Goal: Task Accomplishment & Management: Manage account settings

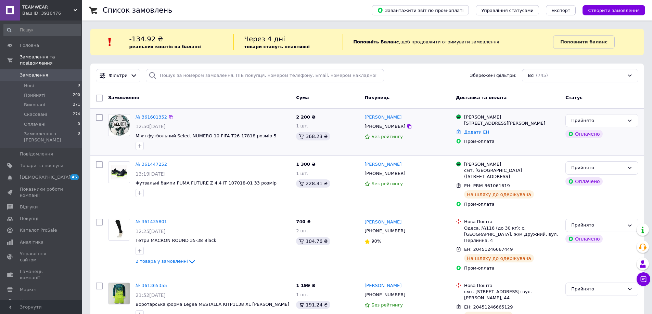
click at [142, 115] on link "№ 361601352" at bounding box center [150, 117] width 31 height 5
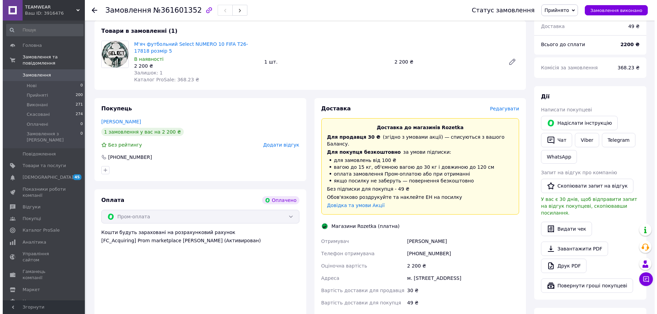
scroll to position [239, 0]
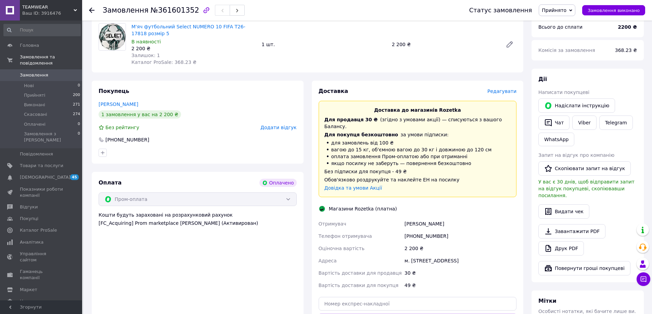
click at [510, 89] on span "Редагувати" at bounding box center [501, 91] width 29 height 5
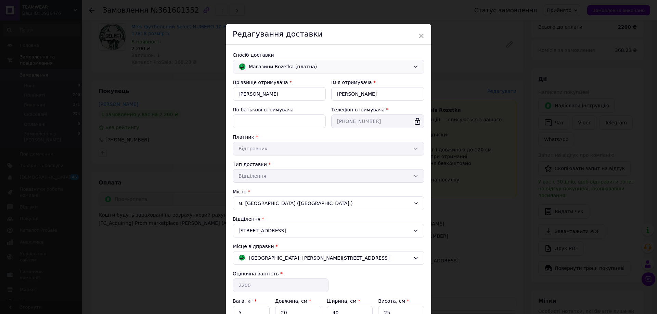
click at [284, 65] on span "Магазини Rozetka (платна)" at bounding box center [329, 67] width 161 height 8
click at [278, 82] on span "Нова Пошта (платна)" at bounding box center [334, 81] width 170 height 7
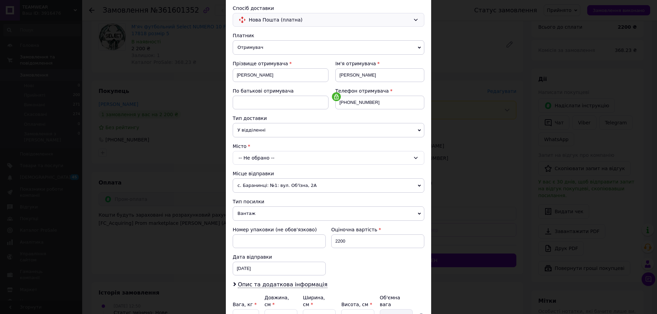
scroll to position [44, 0]
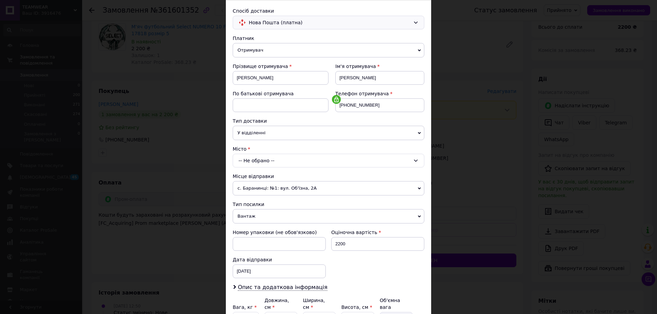
click at [265, 163] on div "-- Не обрано --" at bounding box center [329, 161] width 192 height 14
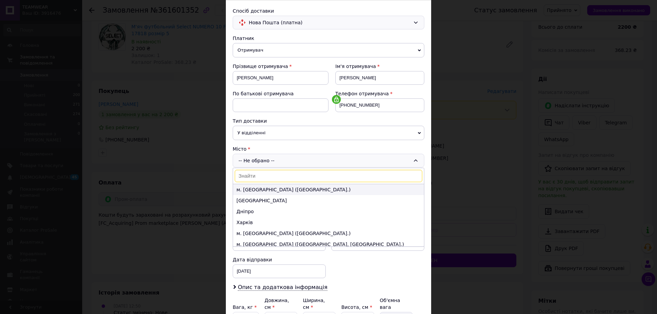
click at [264, 189] on li "м. [GEOGRAPHIC_DATA] ([GEOGRAPHIC_DATA].)" at bounding box center [328, 189] width 191 height 11
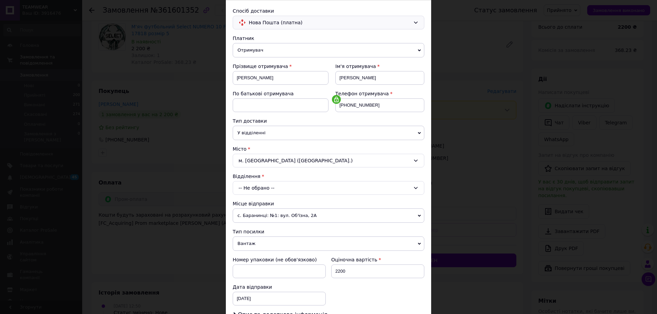
click at [264, 189] on div "-- Не обрано --" at bounding box center [329, 188] width 192 height 14
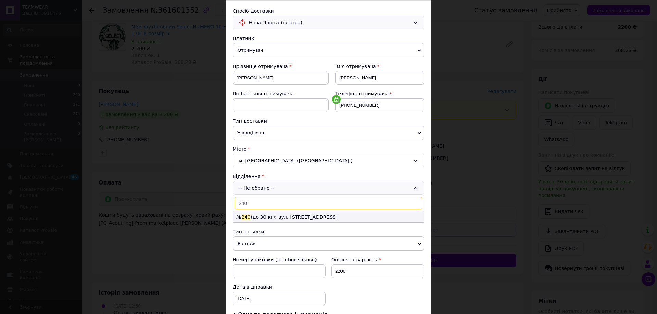
type input "240"
click at [267, 215] on li "№ 240 (до 30 кг): вул. [STREET_ADDRESS]" at bounding box center [328, 217] width 191 height 11
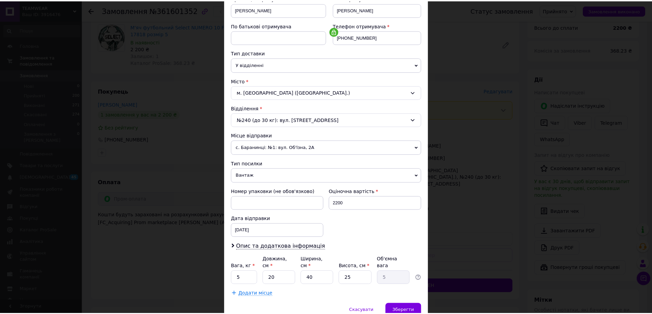
scroll to position [140, 0]
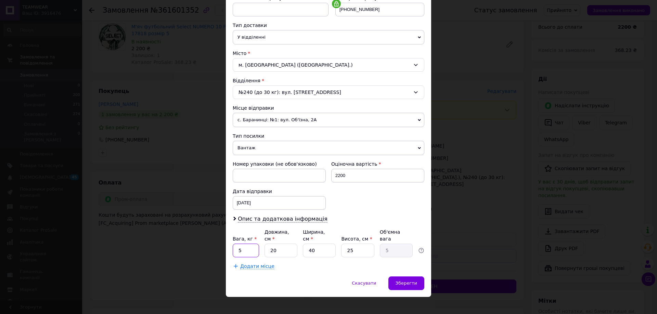
click at [254, 244] on input "5" at bounding box center [246, 251] width 26 height 14
type input "2"
click at [282, 246] on input "20" at bounding box center [280, 251] width 33 height 14
click at [321, 244] on input "40" at bounding box center [319, 251] width 33 height 14
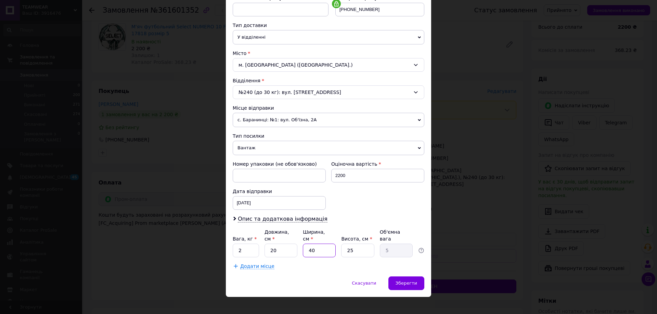
click at [321, 244] on input "40" at bounding box center [319, 251] width 33 height 14
type input "2"
type input "0.25"
type input "20"
type input "2.5"
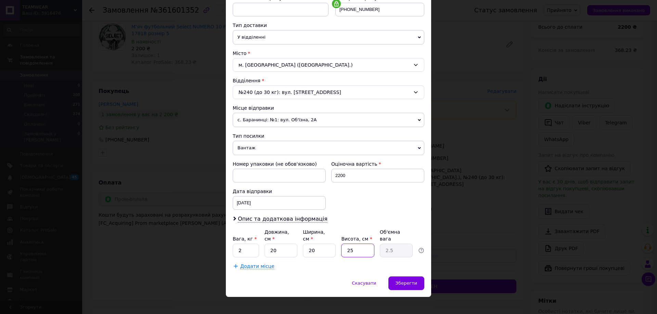
click at [355, 244] on input "25" at bounding box center [357, 251] width 33 height 14
type input "2"
type input "0.2"
type input "20"
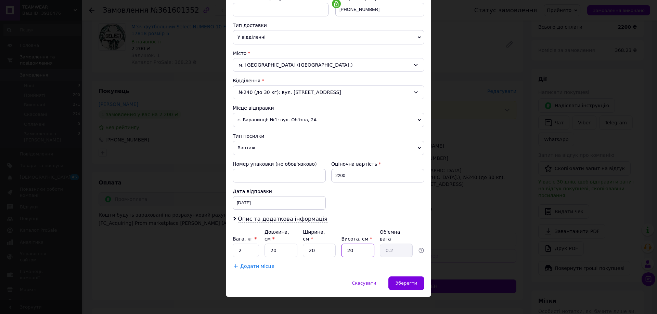
type input "2"
click at [397, 279] on div "Зберегти" at bounding box center [406, 284] width 36 height 14
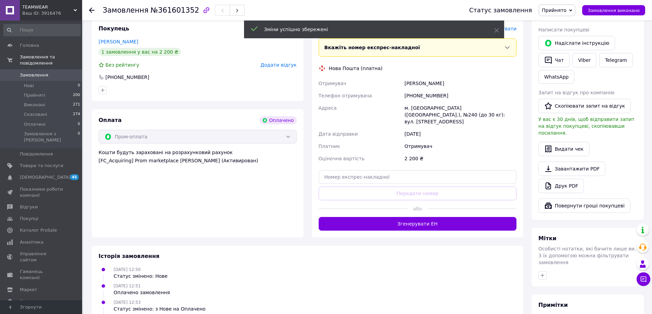
scroll to position [308, 0]
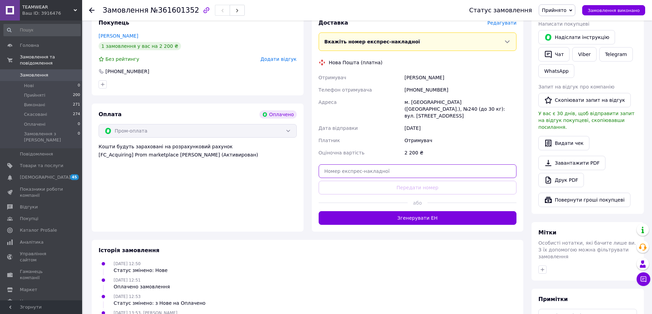
click at [367, 165] on input "text" at bounding box center [418, 172] width 198 height 14
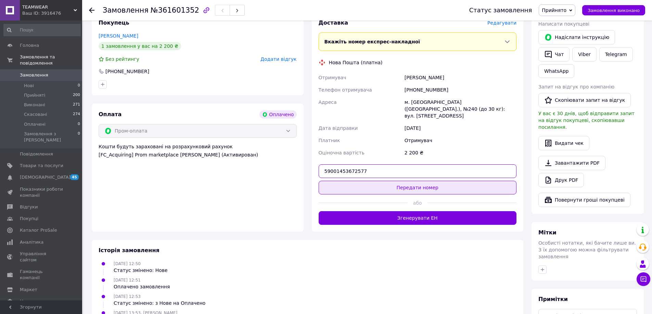
type input "59001453672577"
click at [410, 181] on button "Передати номер" at bounding box center [418, 188] width 198 height 14
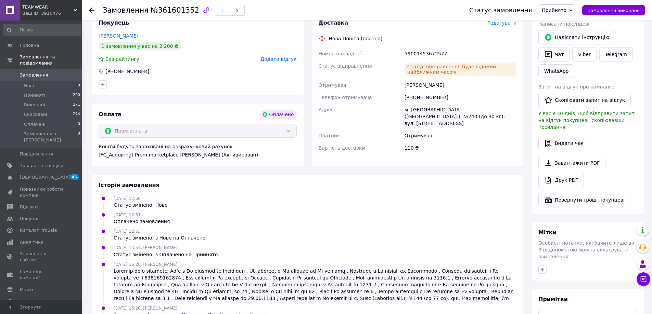
click at [93, 9] on icon at bounding box center [91, 10] width 5 height 5
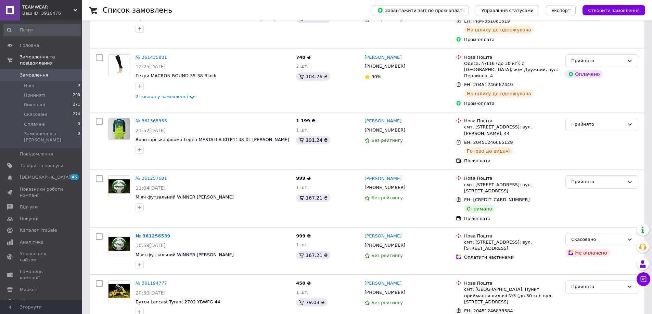
scroll to position [205, 0]
click at [532, 197] on icon at bounding box center [534, 199] width 4 height 4
